Goal: Contribute content

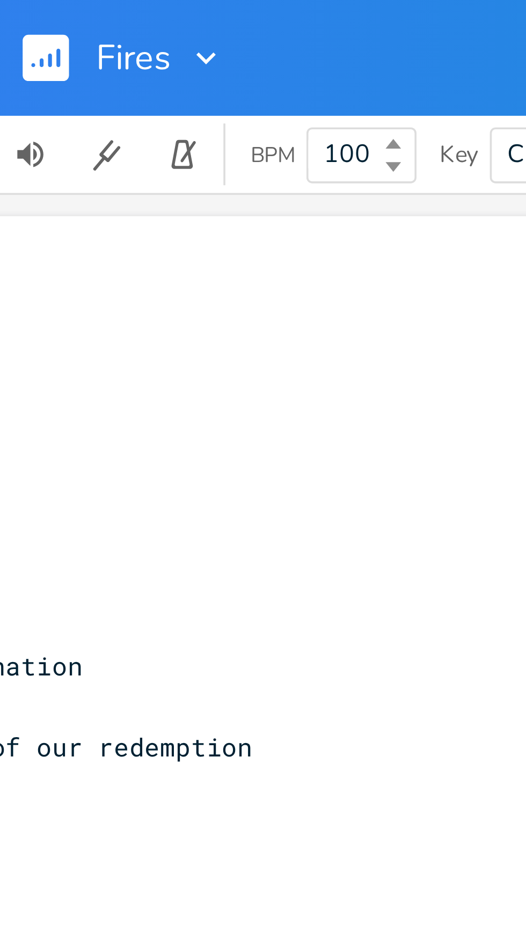
scroll to position [0, 182]
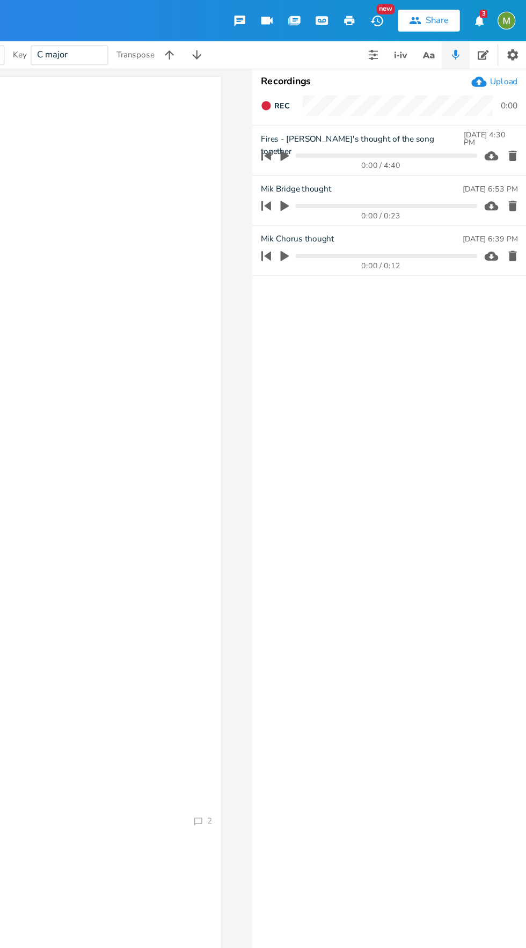
click at [336, 121] on icon "button" at bounding box center [337, 122] width 6 height 8
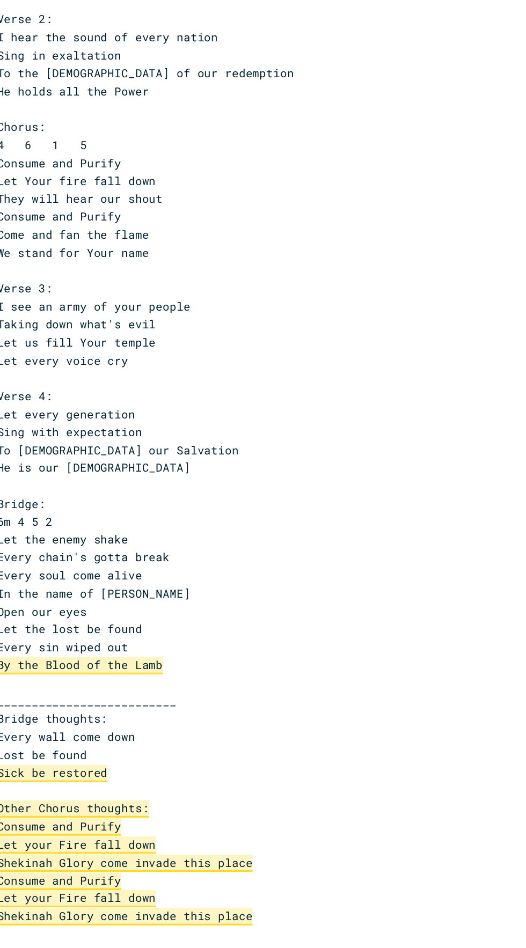
scroll to position [0, 0]
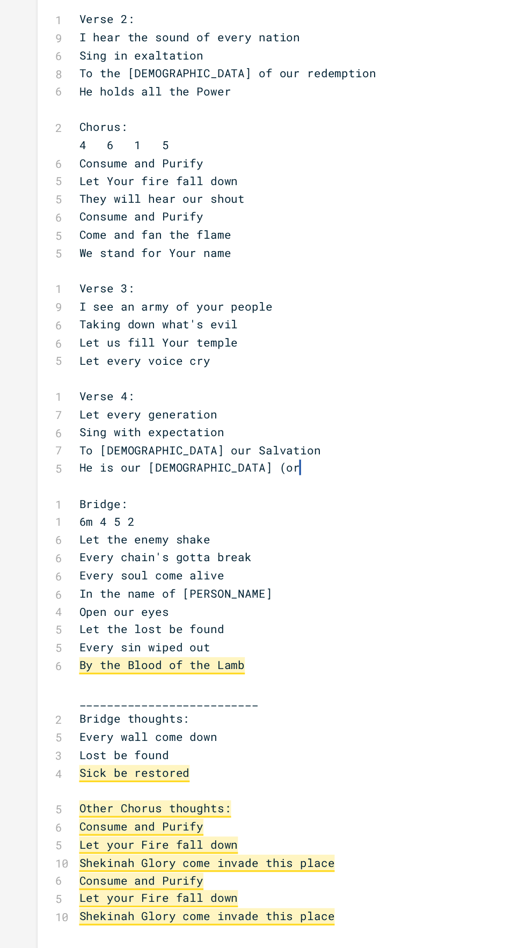
click at [84, 461] on pre "​" at bounding box center [242, 464] width 388 height 11
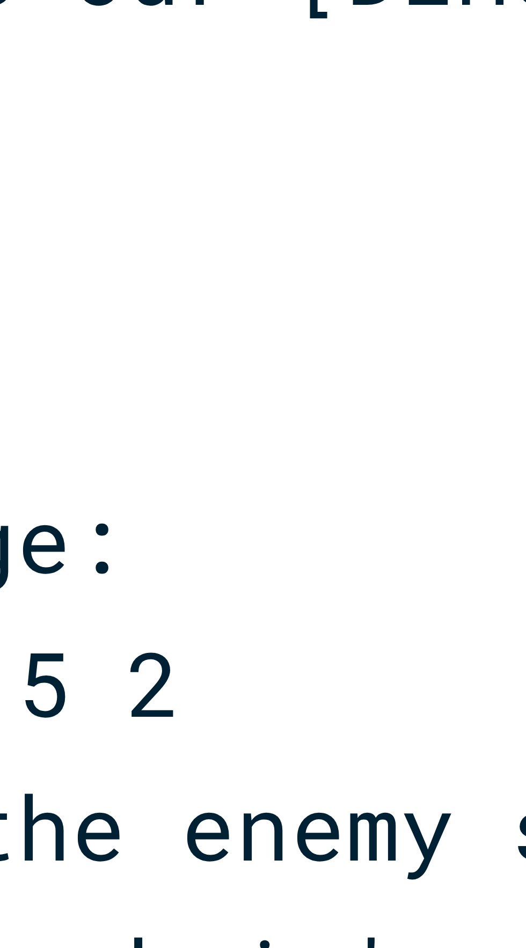
scroll to position [0, 19]
type textarea "HI!!!"
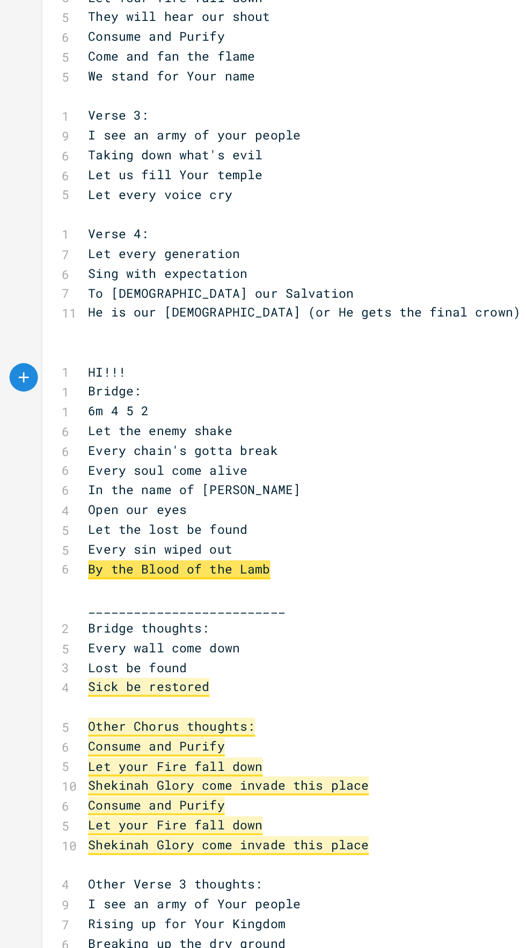
scroll to position [4, 0]
